Goal: Check status: Check status

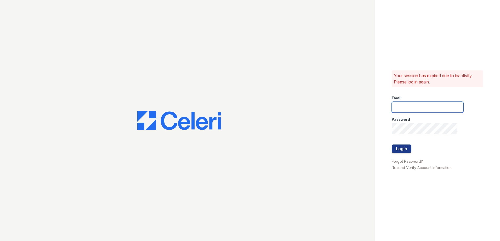
drag, startPoint x: 451, startPoint y: 108, endPoint x: 446, endPoint y: 110, distance: 5.5
click at [451, 108] on input "email" at bounding box center [428, 107] width 72 height 11
type input "theresa.johnson@trinity-pm.com"
click at [405, 150] on button "Login" at bounding box center [402, 149] width 20 height 8
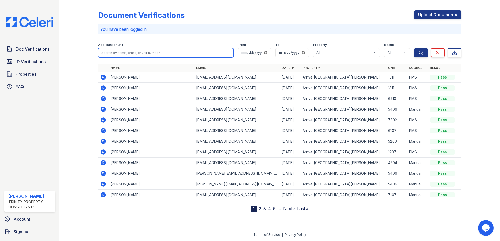
click at [138, 52] on input "search" at bounding box center [165, 52] width 135 height 9
type input "kang"
click at [414, 48] on button "Search" at bounding box center [421, 52] width 14 height 9
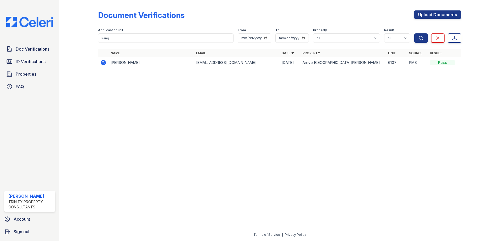
click at [102, 62] on icon at bounding box center [103, 63] width 6 height 6
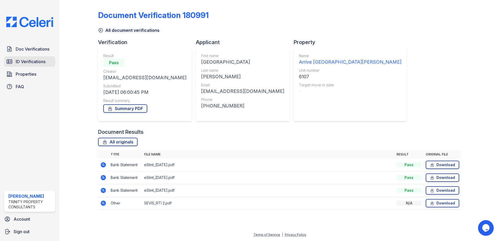
click at [23, 65] on span "ID Verifications" at bounding box center [31, 62] width 30 height 6
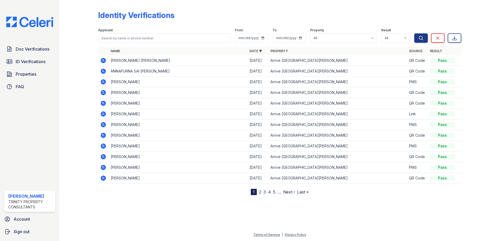
click at [105, 170] on icon at bounding box center [103, 167] width 5 height 5
